Goal: Task Accomplishment & Management: Manage account settings

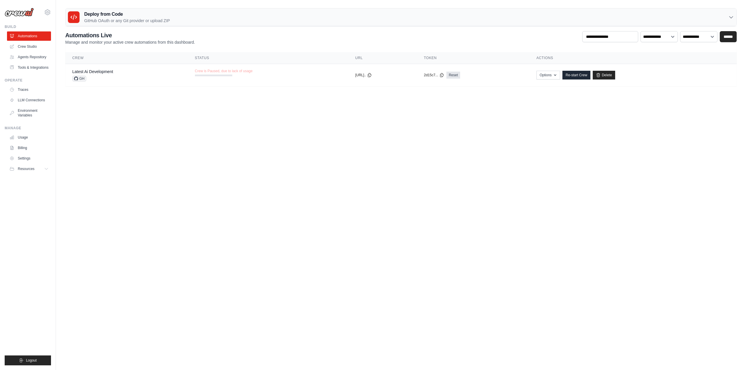
click at [29, 45] on link "Crew Studio" at bounding box center [29, 46] width 44 height 9
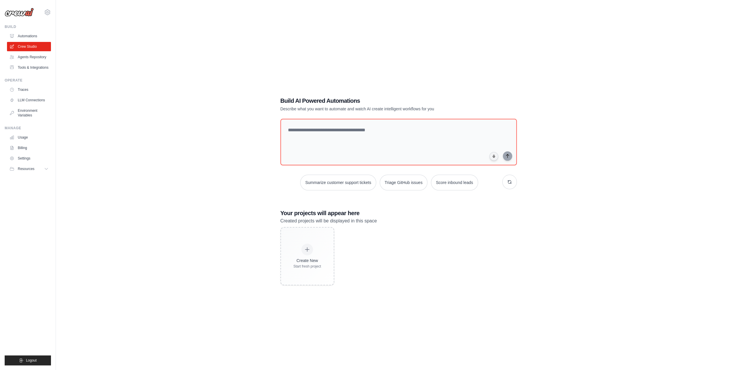
click at [35, 34] on link "Automations" at bounding box center [29, 35] width 44 height 9
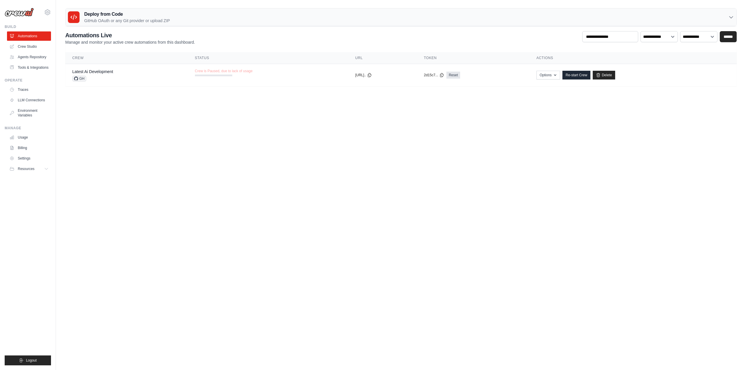
click at [26, 56] on link "Agents Repository" at bounding box center [29, 56] width 44 height 9
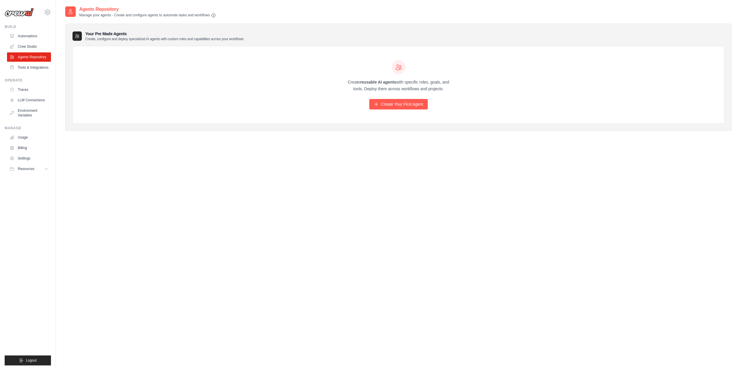
click at [22, 92] on link "Traces" at bounding box center [29, 89] width 44 height 9
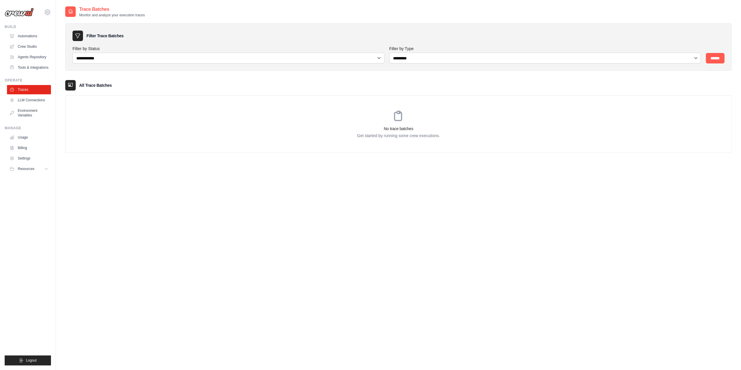
click at [25, 141] on link "Usage" at bounding box center [29, 137] width 44 height 9
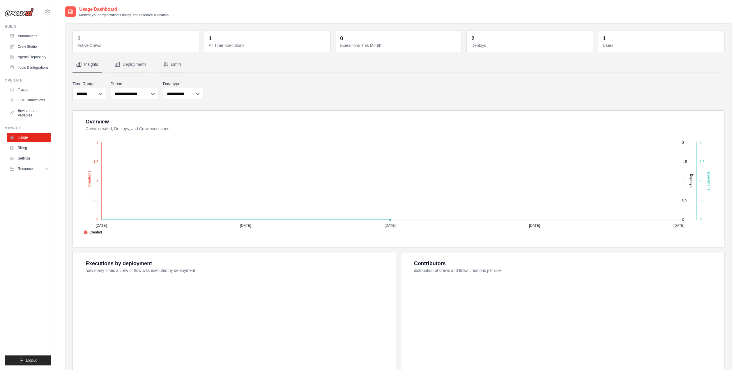
click at [23, 152] on link "Billing" at bounding box center [29, 147] width 44 height 9
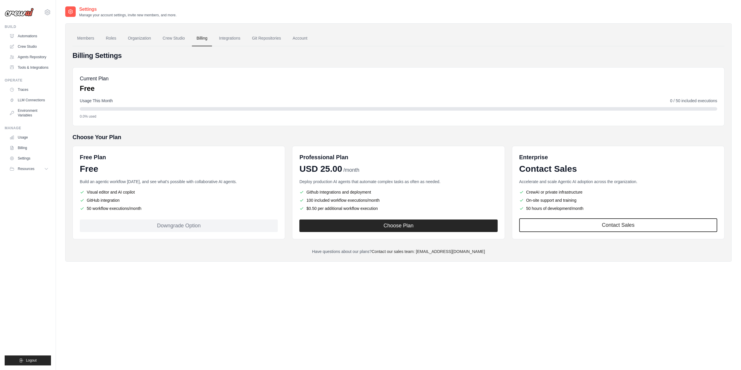
click at [395, 227] on button "Choose Plan" at bounding box center [399, 226] width 198 height 13
click at [23, 163] on link "Settings" at bounding box center [29, 158] width 44 height 9
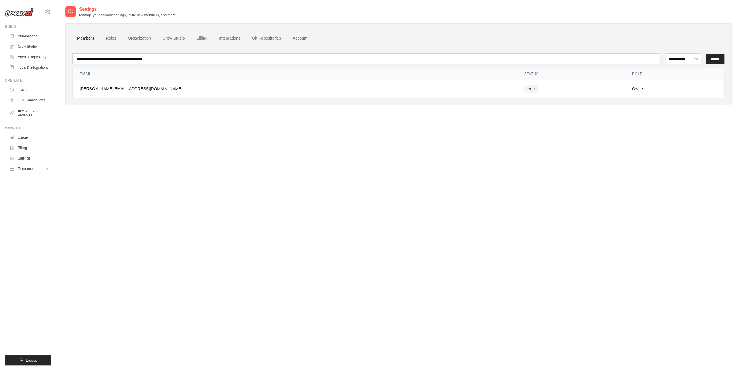
click at [130, 89] on div "[PERSON_NAME][EMAIL_ADDRESS][DOMAIN_NAME]" at bounding box center [295, 89] width 431 height 6
click at [143, 37] on link "Organization" at bounding box center [139, 39] width 32 height 16
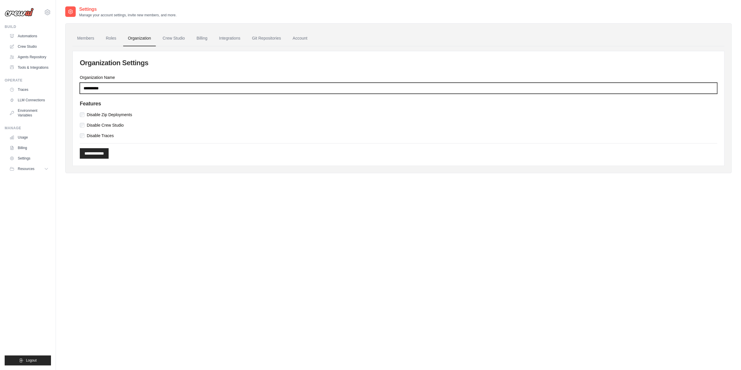
click at [105, 87] on input "*********" at bounding box center [399, 88] width 638 height 11
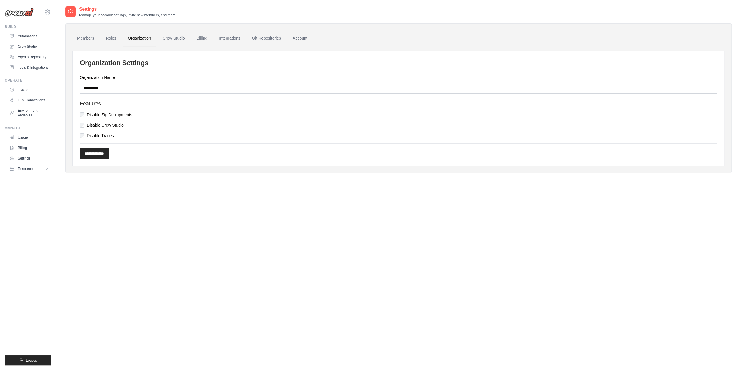
click at [110, 38] on link "Roles" at bounding box center [111, 39] width 20 height 16
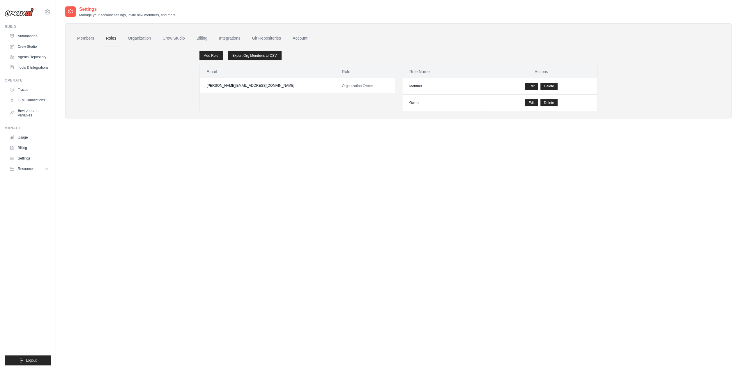
click at [86, 39] on link "Members" at bounding box center [86, 39] width 26 height 16
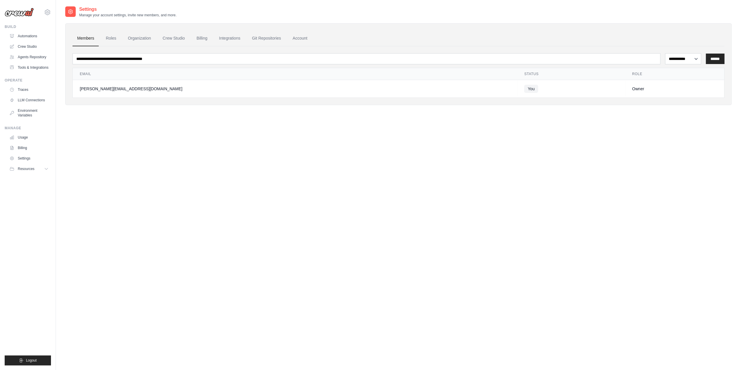
click at [118, 43] on link "Roles" at bounding box center [111, 39] width 20 height 16
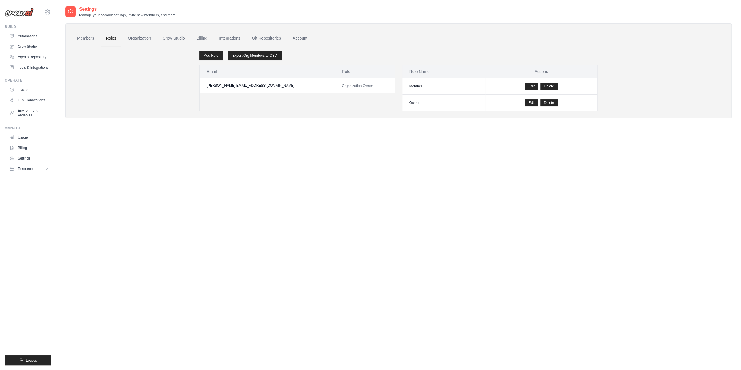
click at [205, 39] on link "Billing" at bounding box center [202, 39] width 20 height 16
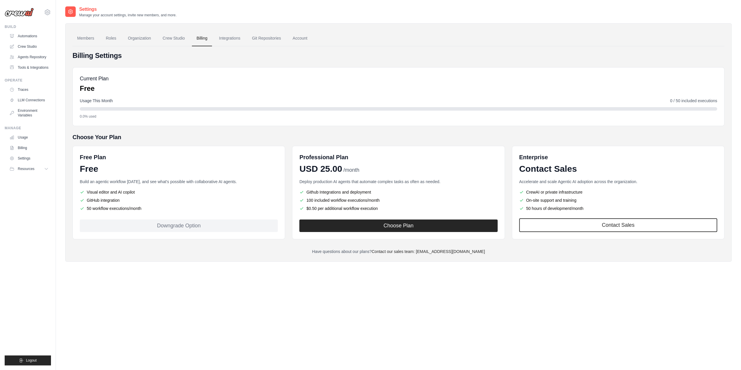
click at [371, 228] on button "Choose Plan" at bounding box center [399, 226] width 198 height 13
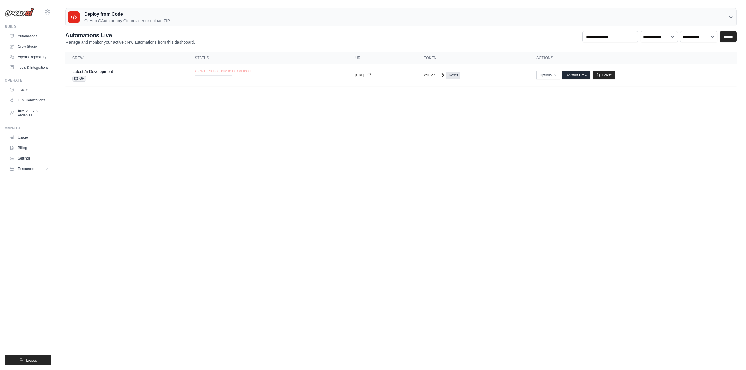
click at [47, 13] on icon at bounding box center [47, 12] width 7 height 7
click at [68, 34] on span "Settings" at bounding box center [72, 36] width 46 height 6
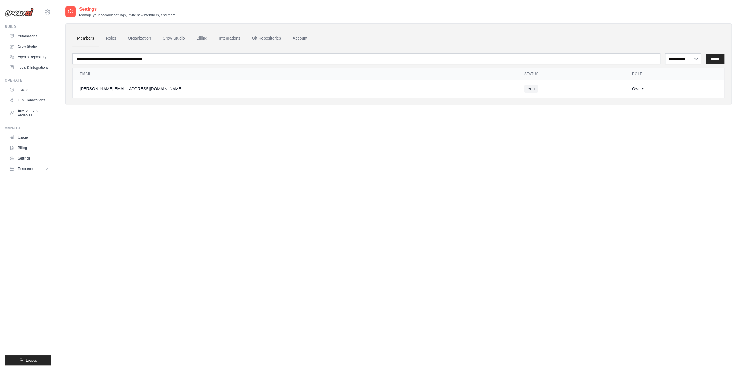
click at [312, 38] on link "Account" at bounding box center [300, 39] width 24 height 16
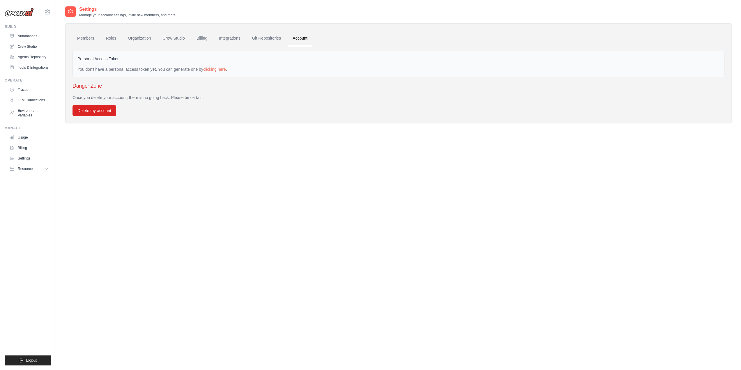
click at [47, 11] on icon at bounding box center [48, 12] width 2 height 2
click at [54, 21] on div "[PERSON_NAME][EMAIL_ADDRESS][DOMAIN_NAME]" at bounding box center [72, 23] width 46 height 6
click at [25, 162] on link "Settings" at bounding box center [29, 158] width 44 height 9
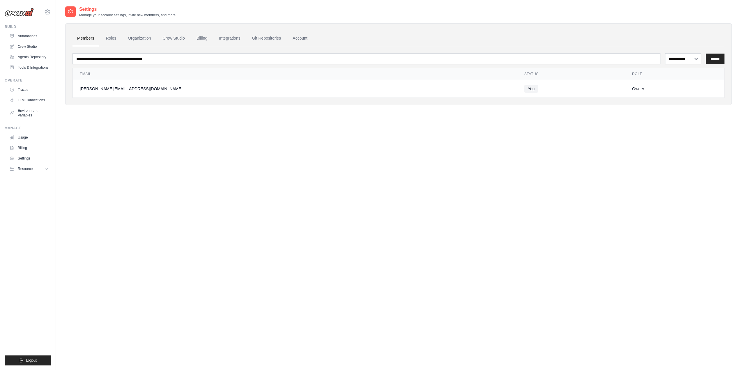
click at [29, 171] on span "Resources" at bounding box center [26, 169] width 17 height 5
click at [22, 209] on link "Video Tutorials" at bounding box center [30, 207] width 40 height 8
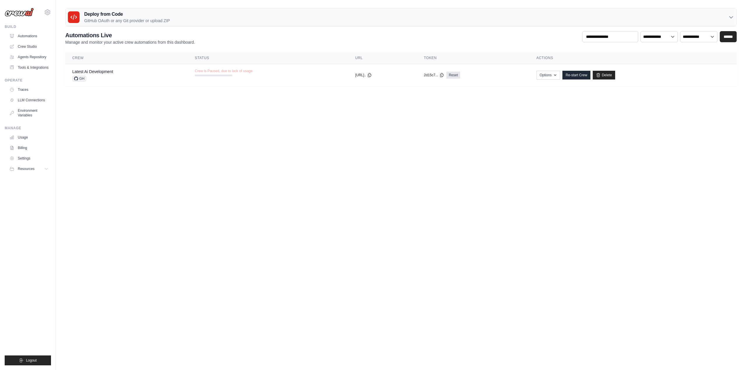
click at [46, 11] on icon at bounding box center [47, 12] width 5 height 5
click at [30, 364] on button "Logout" at bounding box center [28, 361] width 46 height 10
